Goal: Manage account settings

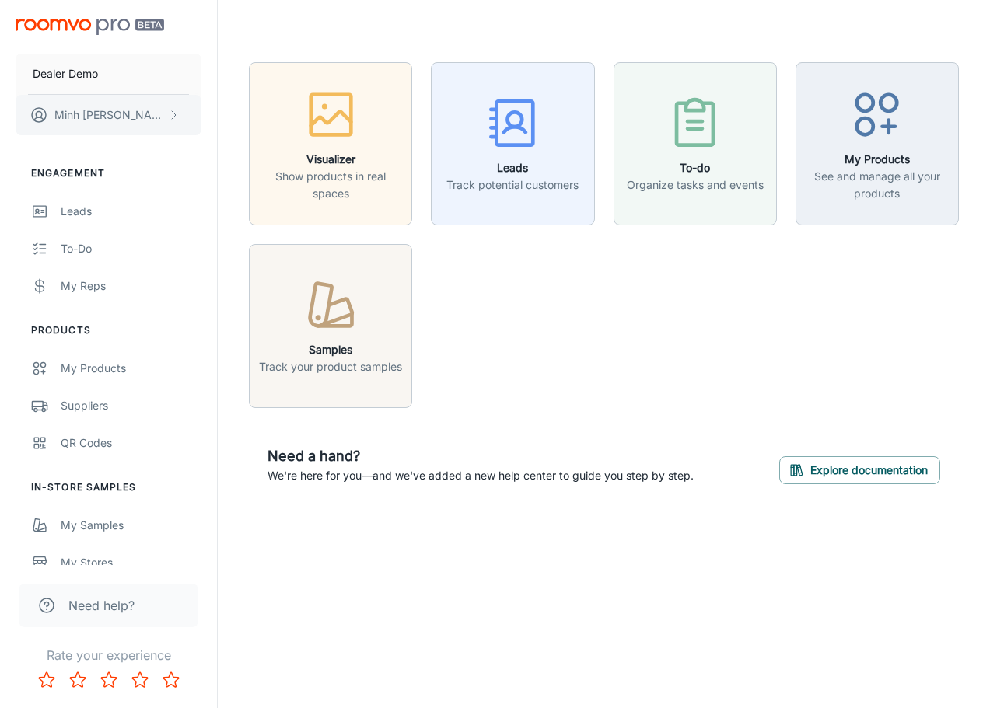
click at [133, 115] on button "[PERSON_NAME]" at bounding box center [109, 115] width 186 height 40
click at [224, 120] on li "User Profile" at bounding box center [242, 114] width 83 height 26
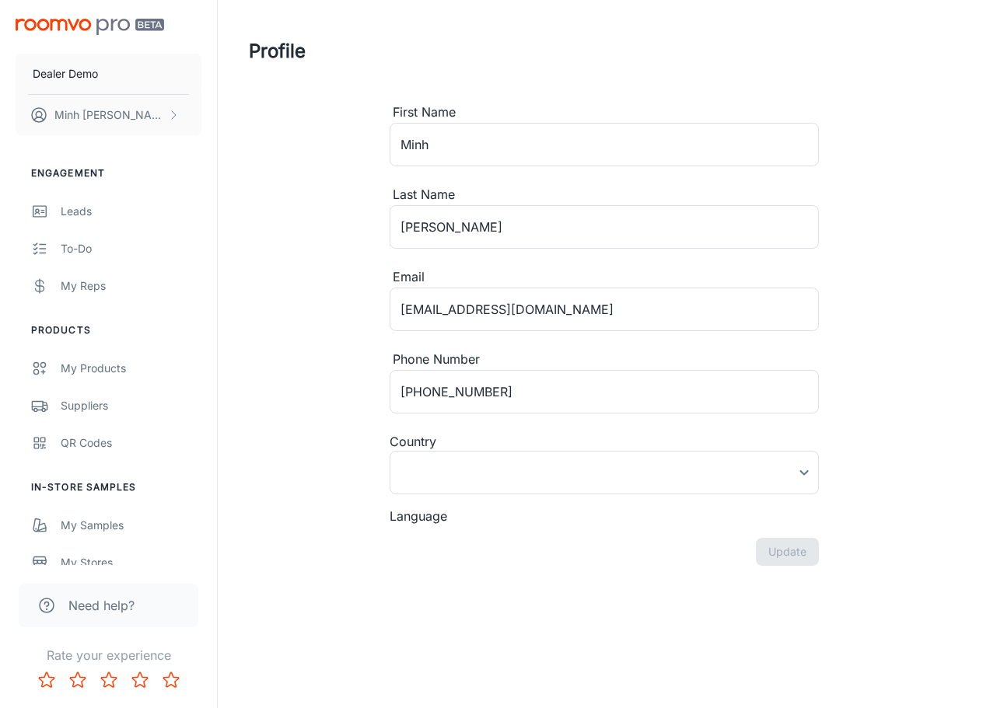
type input "[GEOGRAPHIC_DATA]"
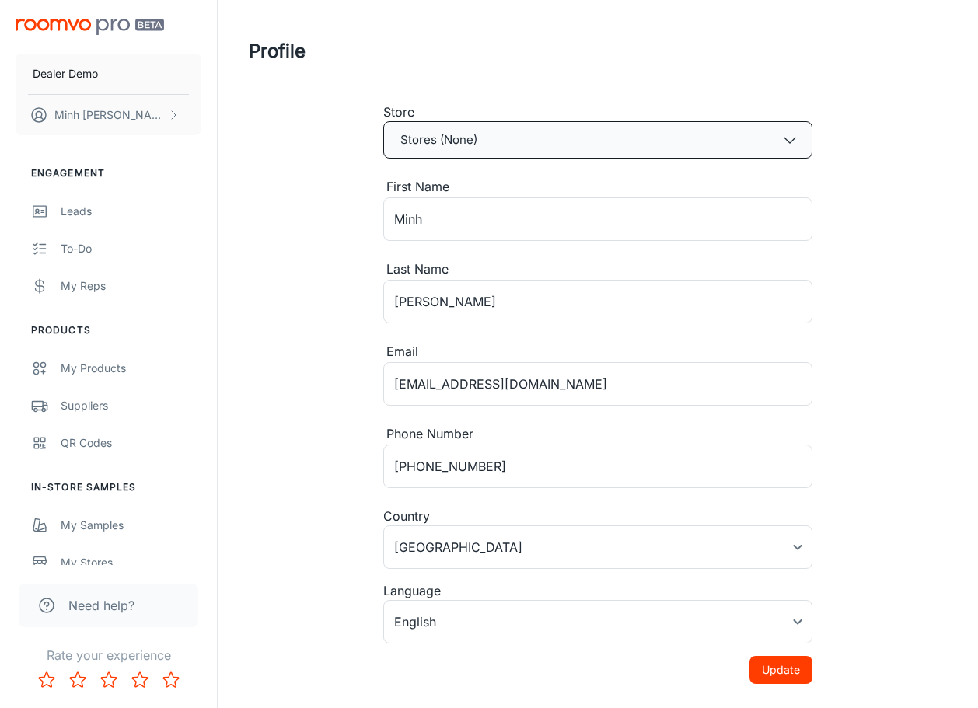
click at [404, 134] on button "Stores (None)" at bounding box center [597, 139] width 429 height 37
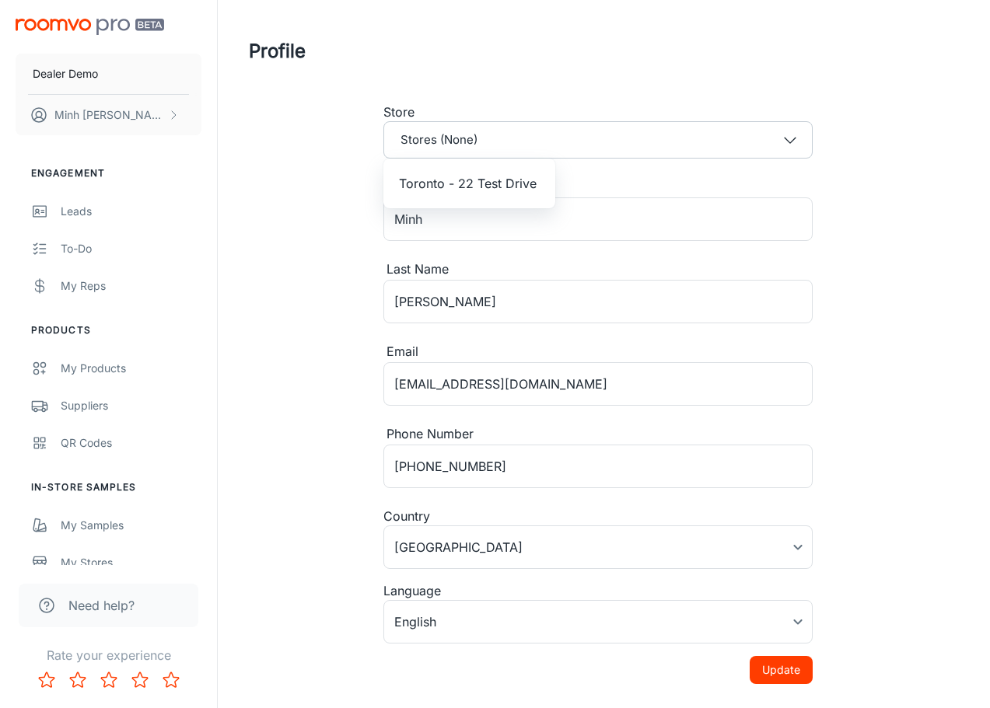
click at [353, 196] on div at bounding box center [495, 354] width 990 height 708
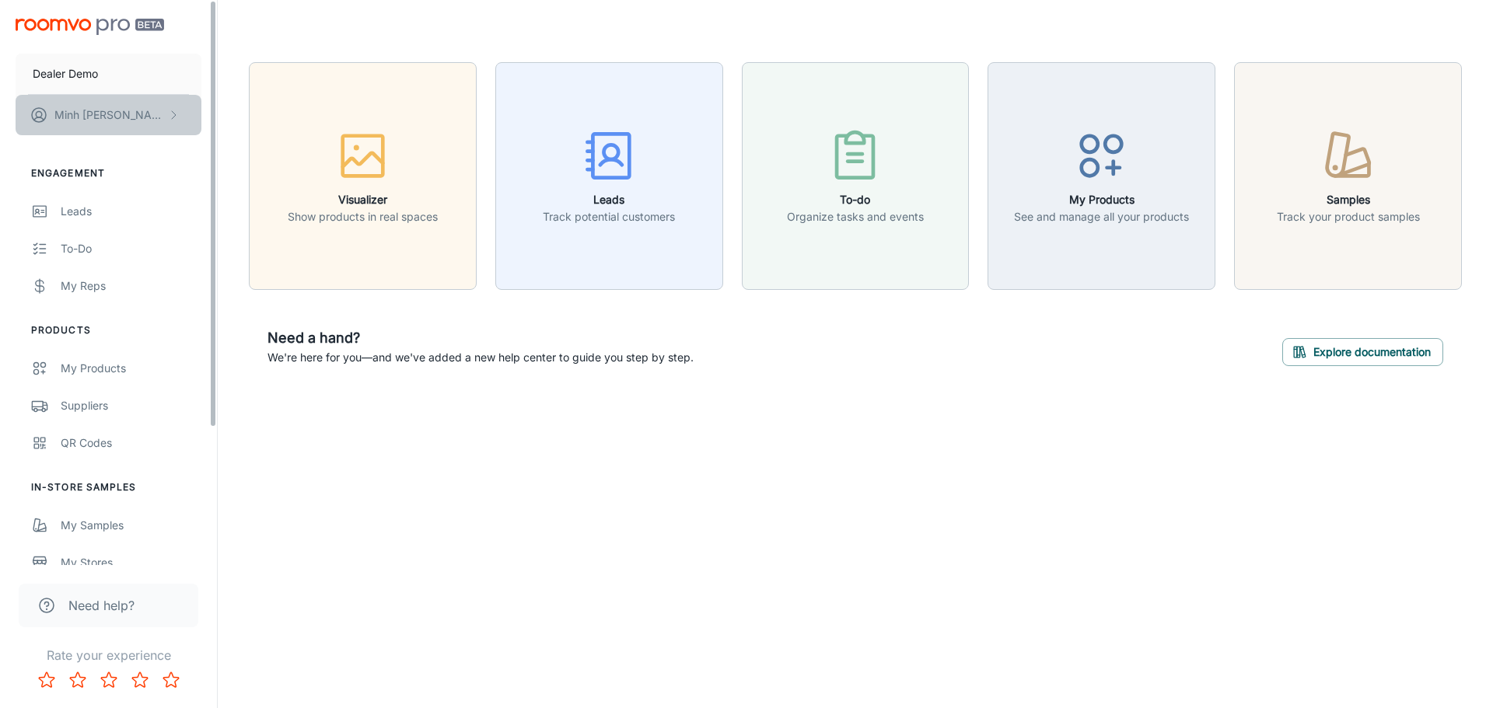
click at [185, 109] on button "[PERSON_NAME]" at bounding box center [109, 115] width 186 height 40
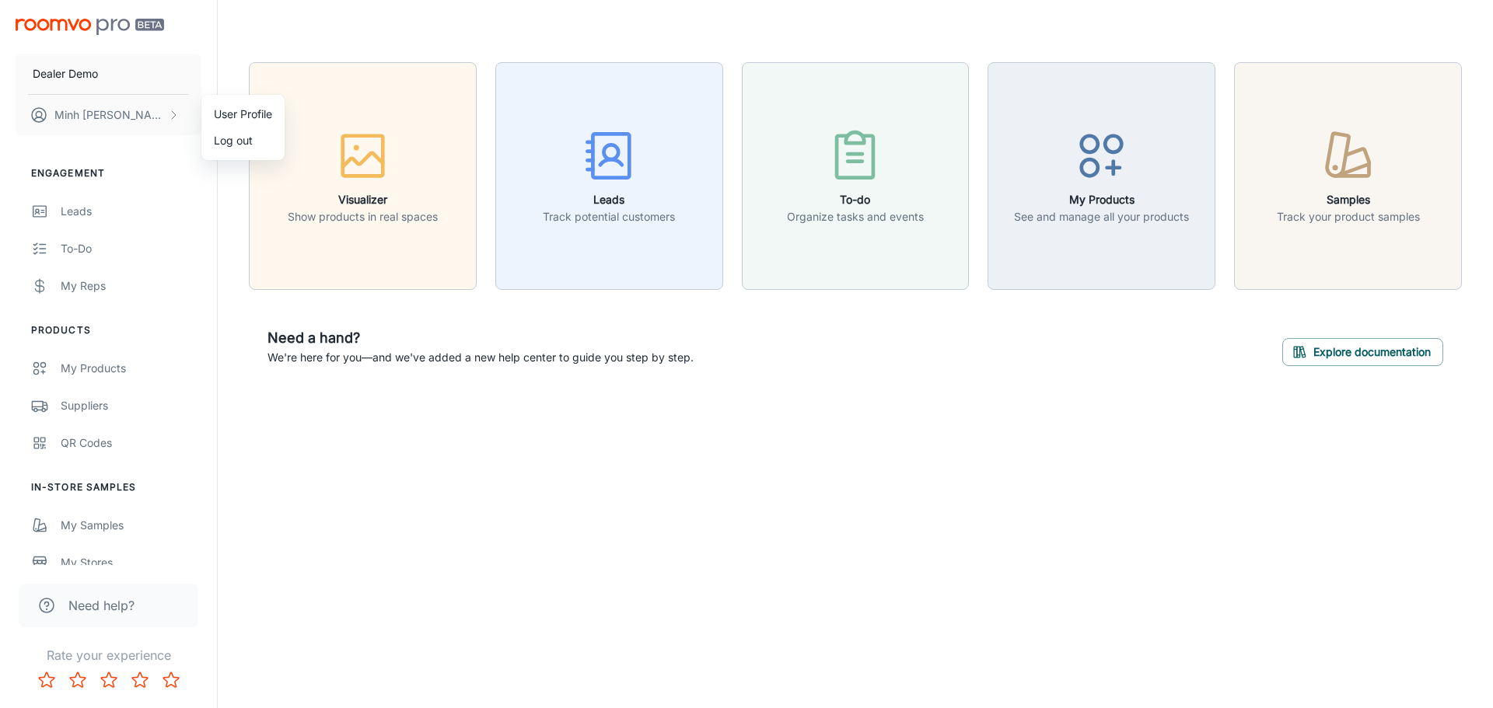
click at [225, 138] on li "Log out" at bounding box center [242, 140] width 83 height 26
